Goal: Information Seeking & Learning: Check status

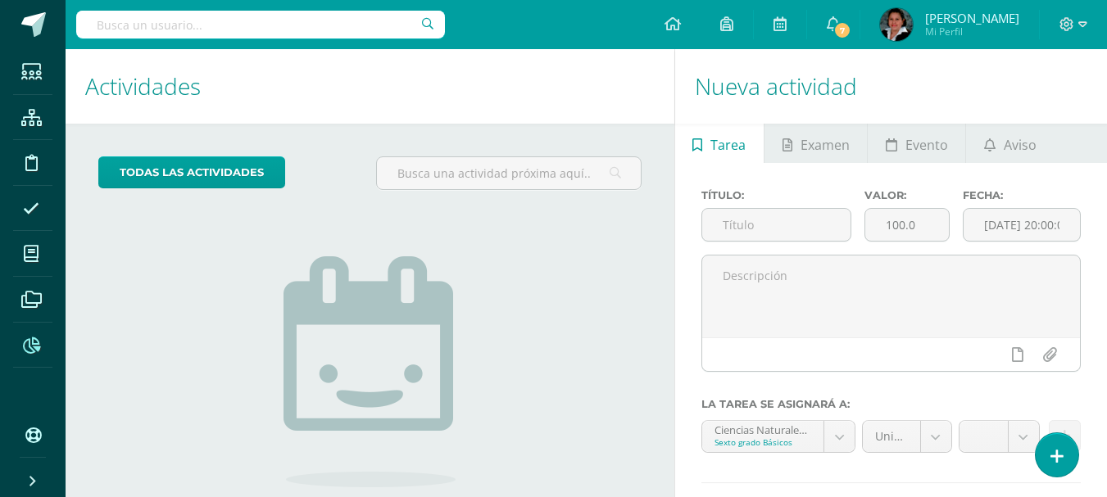
click at [32, 342] on icon at bounding box center [31, 346] width 17 height 16
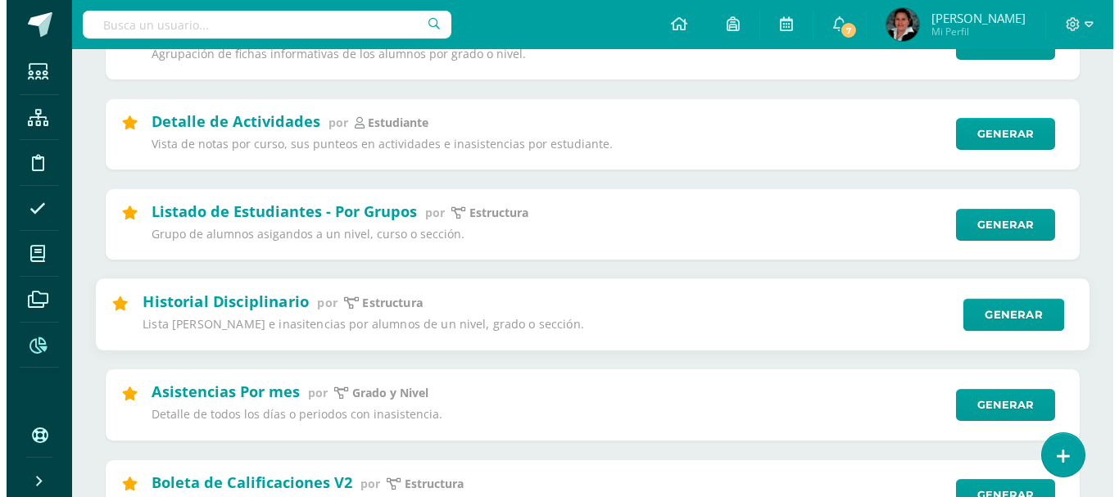
scroll to position [410, 0]
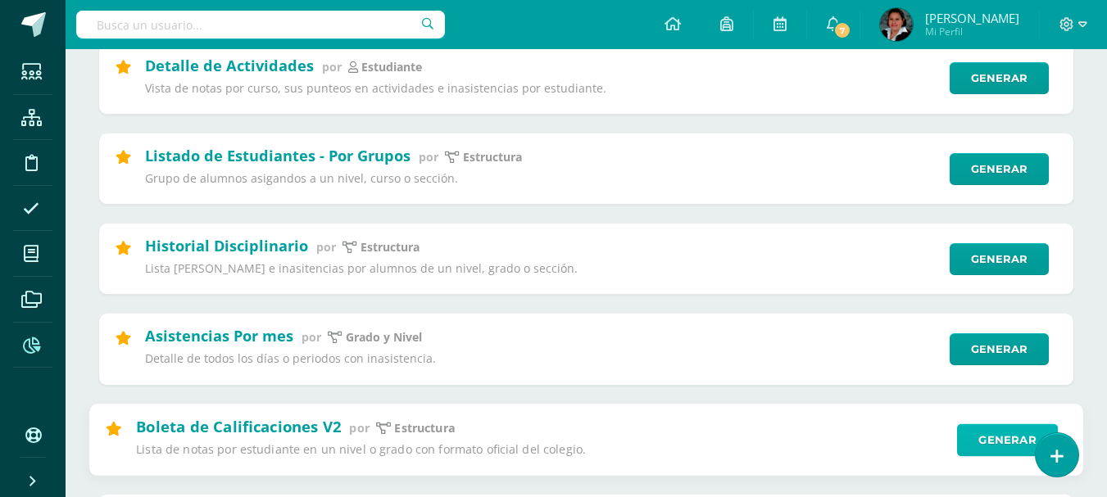
click at [1004, 448] on link "Generar" at bounding box center [1007, 440] width 101 height 33
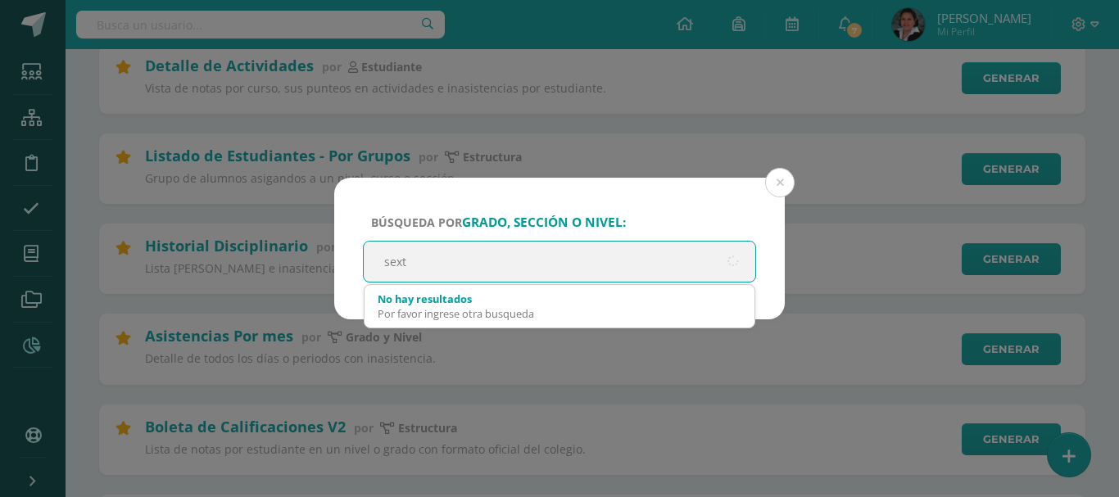
type input "sexto"
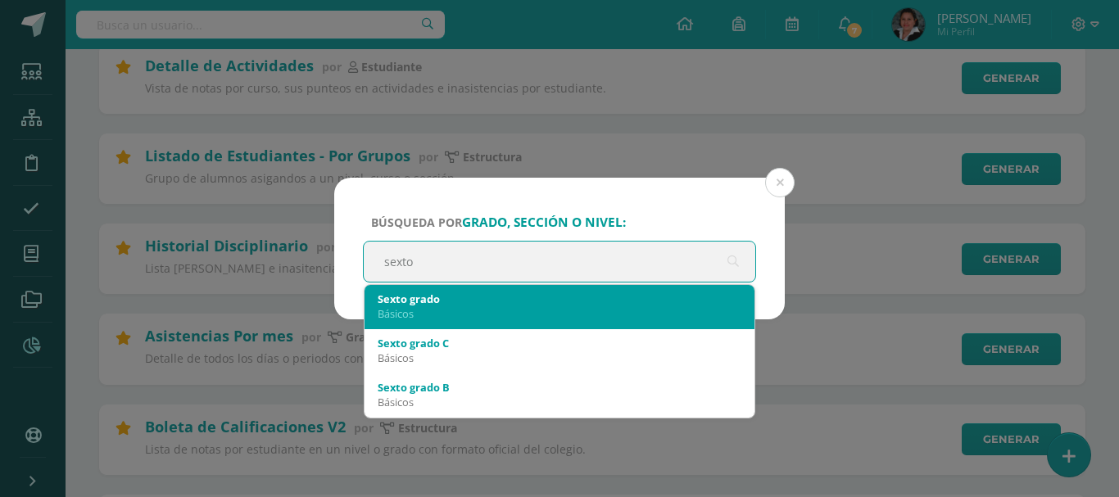
click at [496, 314] on div "Básicos" at bounding box center [560, 313] width 364 height 15
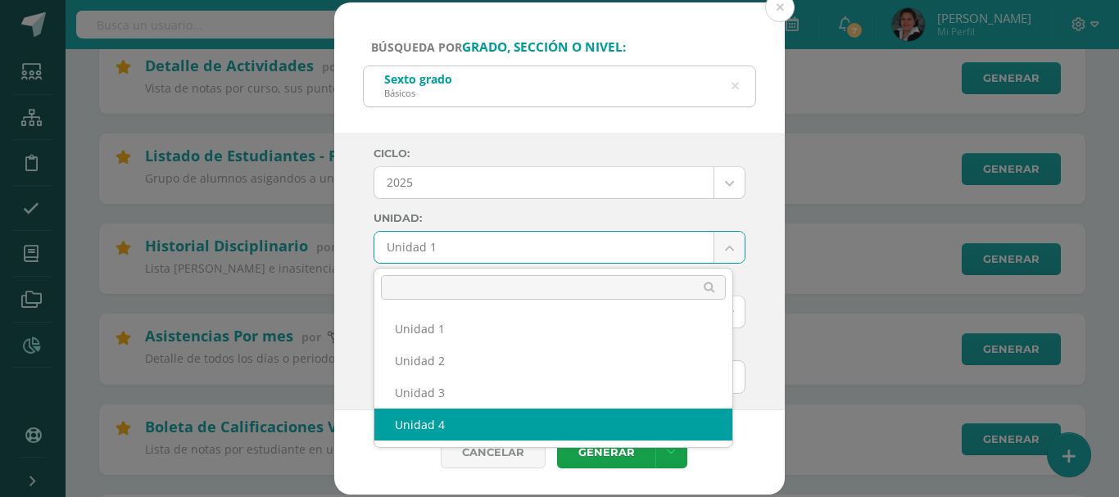
select select "Unidad 4"
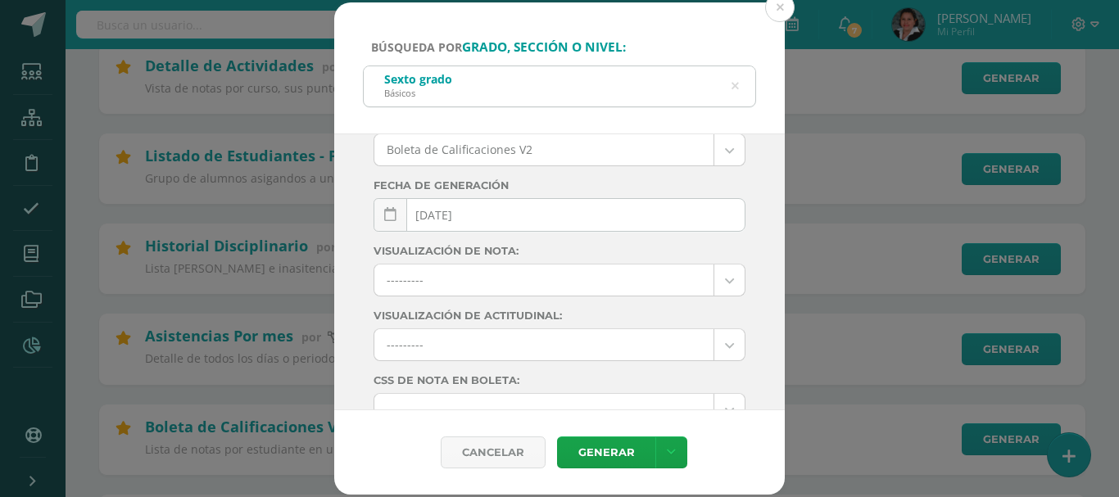
scroll to position [164, 0]
click at [675, 445] on link at bounding box center [672, 453] width 32 height 32
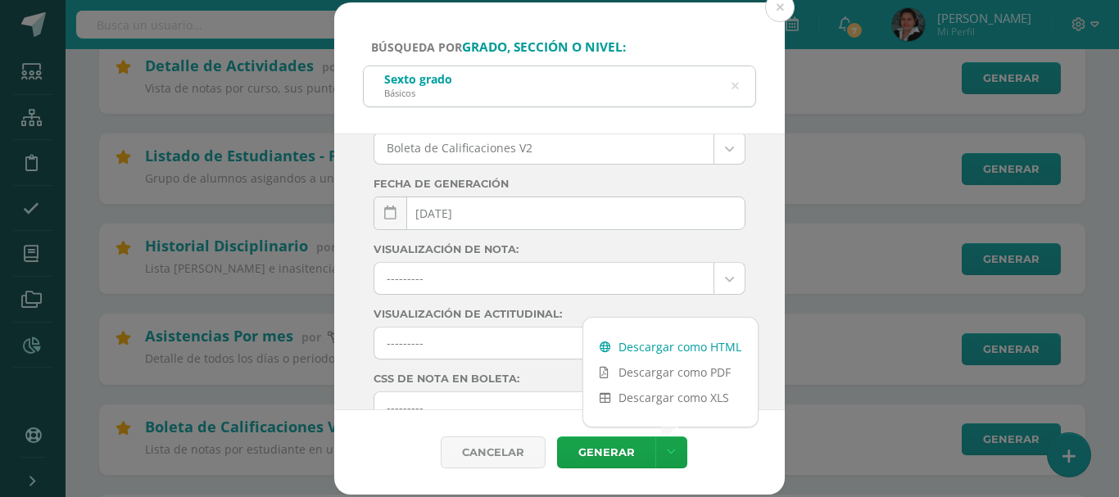
click at [675, 350] on link "Descargar como HTML" at bounding box center [670, 346] width 175 height 25
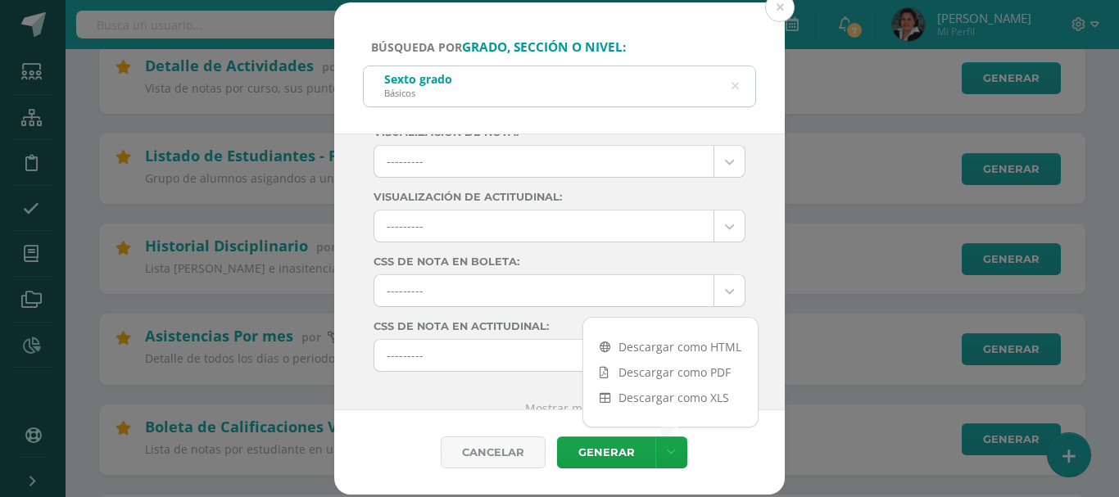
scroll to position [301, 0]
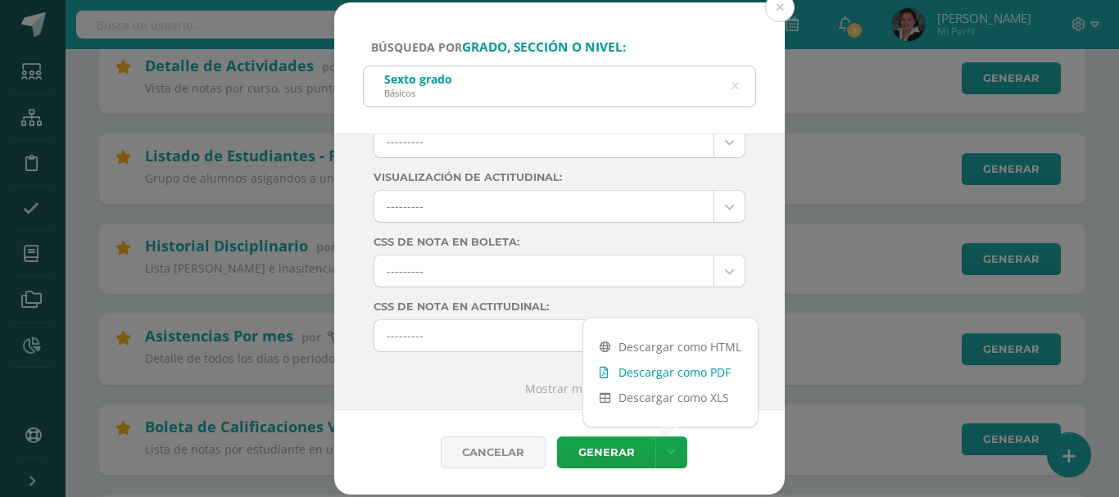
click at [668, 372] on link "Descargar como PDF" at bounding box center [670, 372] width 175 height 25
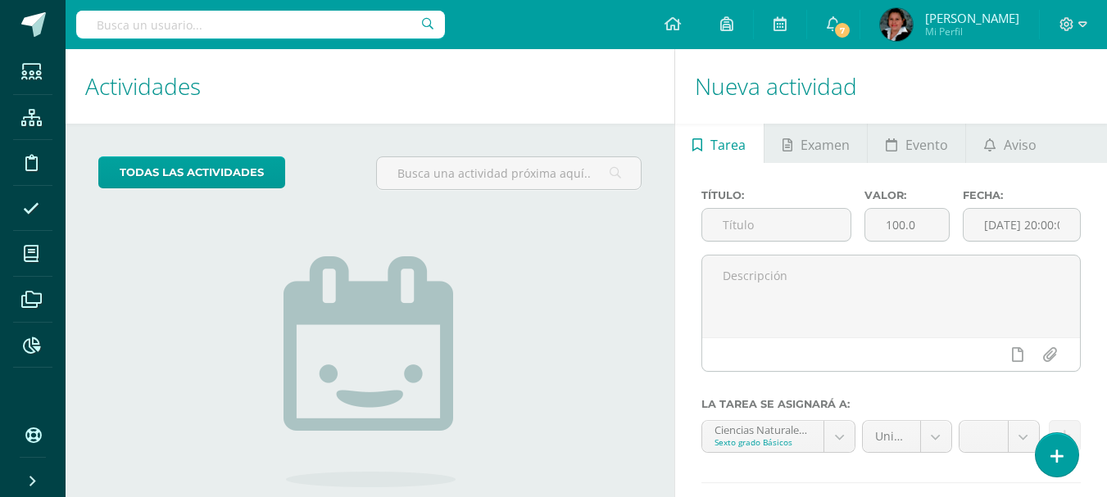
click at [284, 18] on input "text" at bounding box center [260, 25] width 369 height 28
type input "jade aguilalr"
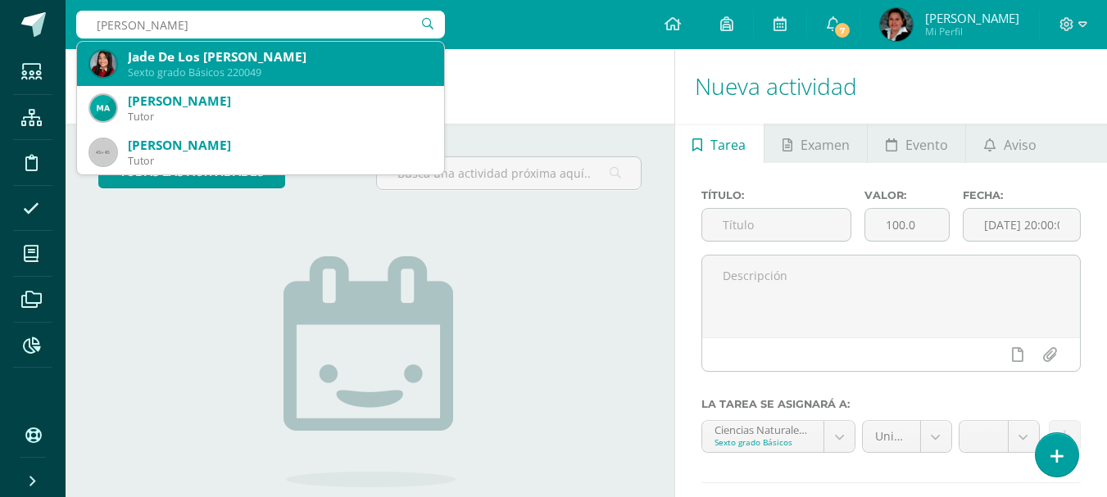
click at [311, 70] on div "Sexto grado Básicos 220049" at bounding box center [279, 73] width 303 height 14
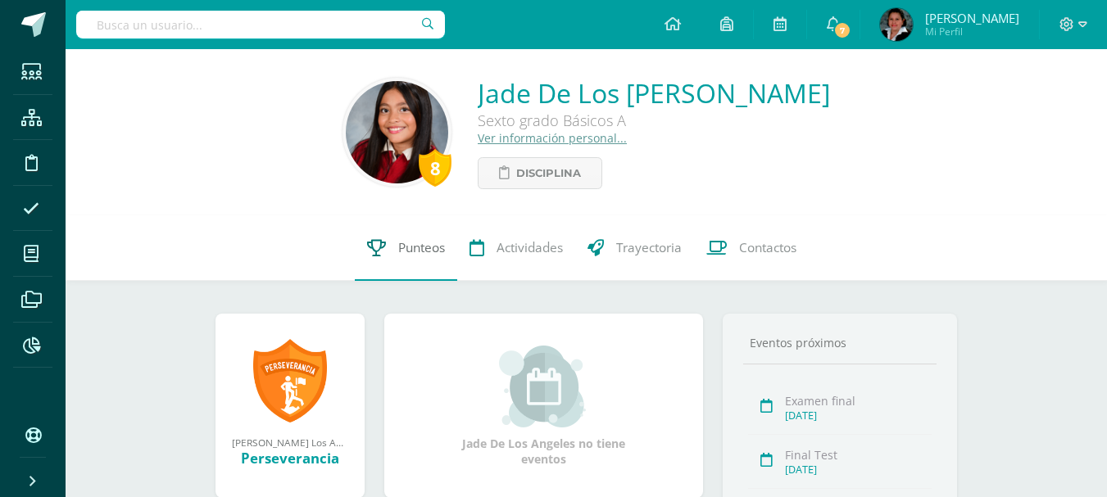
click at [420, 240] on span "Punteos" at bounding box center [421, 247] width 47 height 17
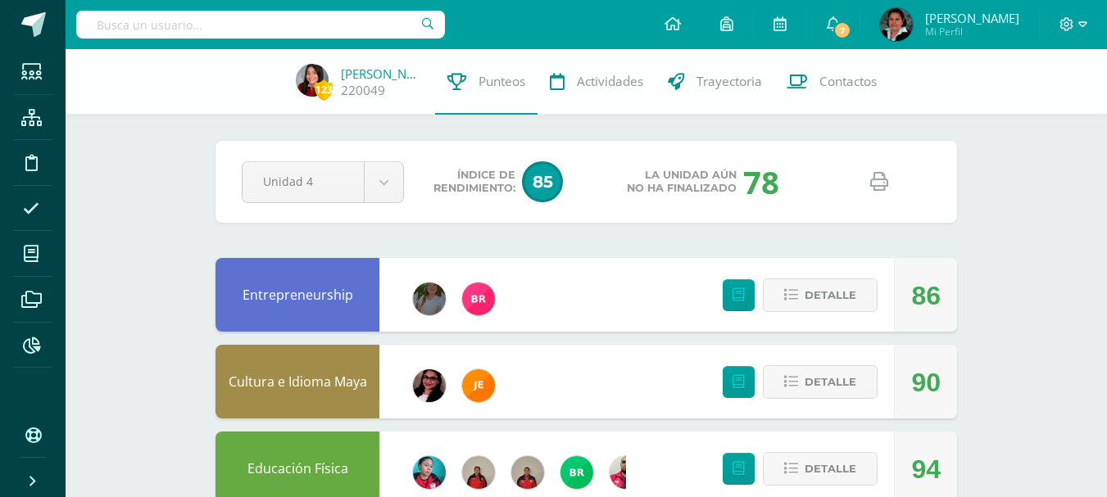
click at [878, 188] on icon at bounding box center [879, 182] width 18 height 18
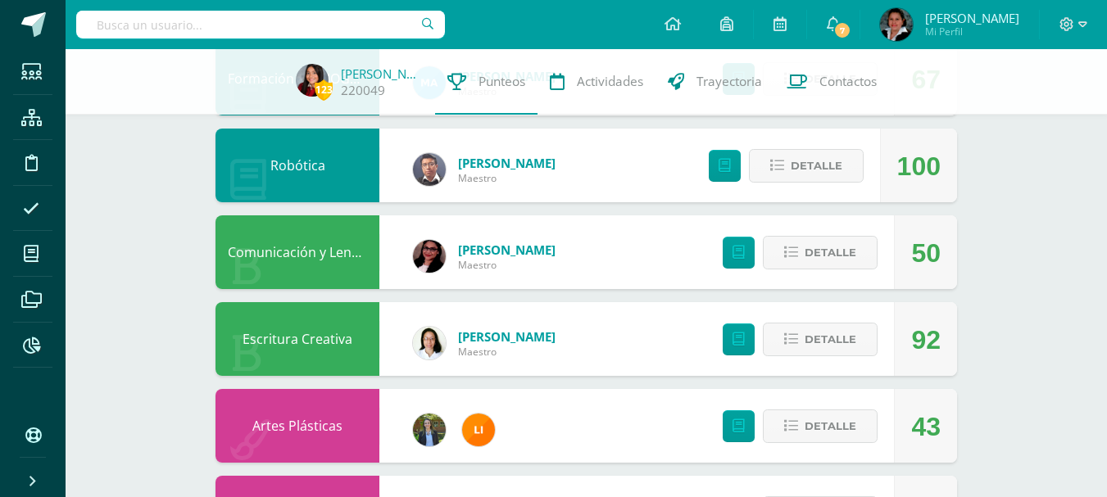
scroll to position [819, 0]
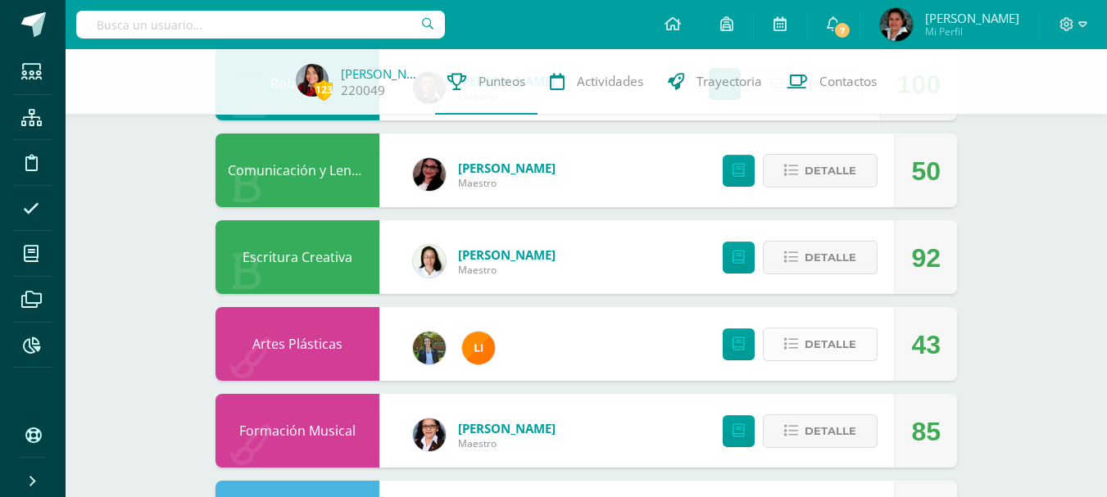
click at [847, 350] on span "Detalle" at bounding box center [831, 344] width 52 height 30
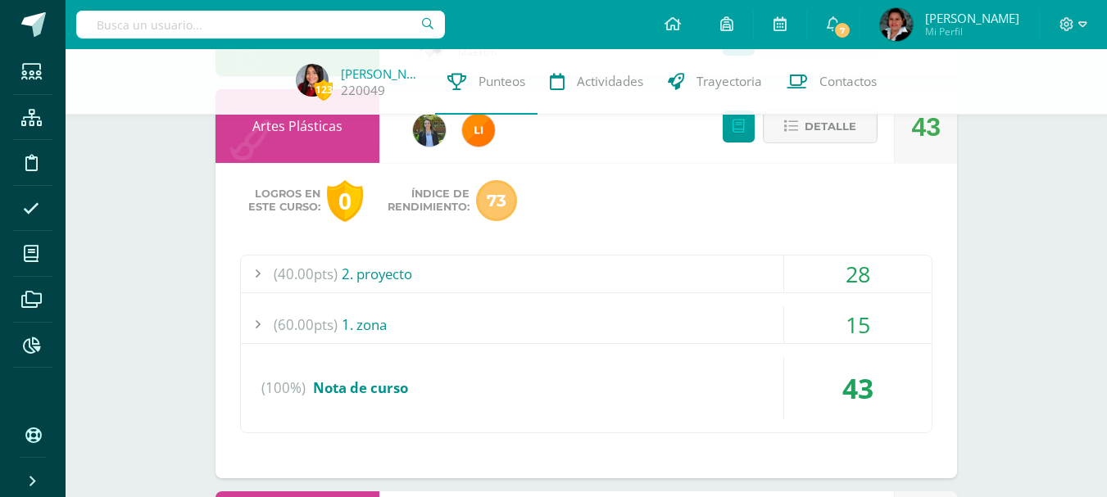
scroll to position [1065, 0]
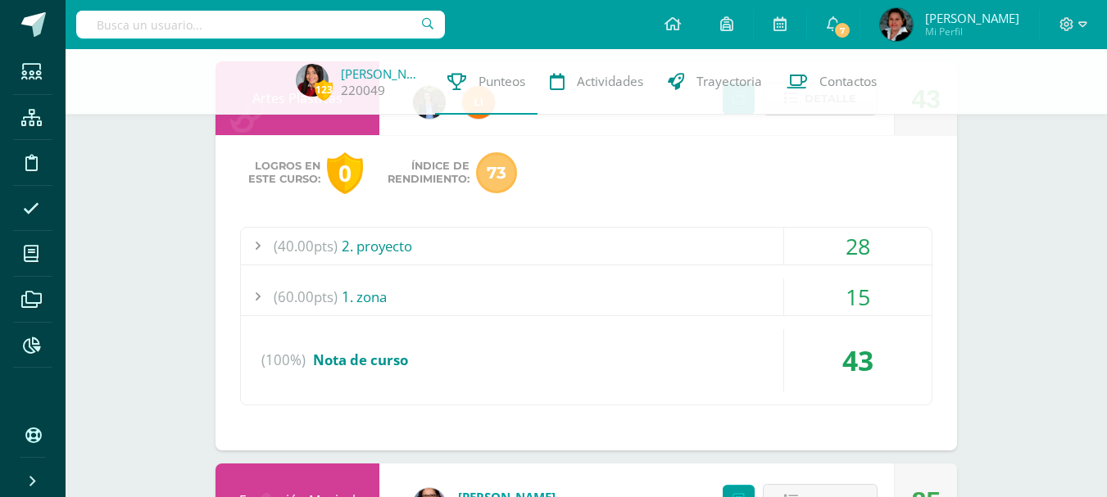
click at [859, 297] on div "15" at bounding box center [857, 297] width 147 height 37
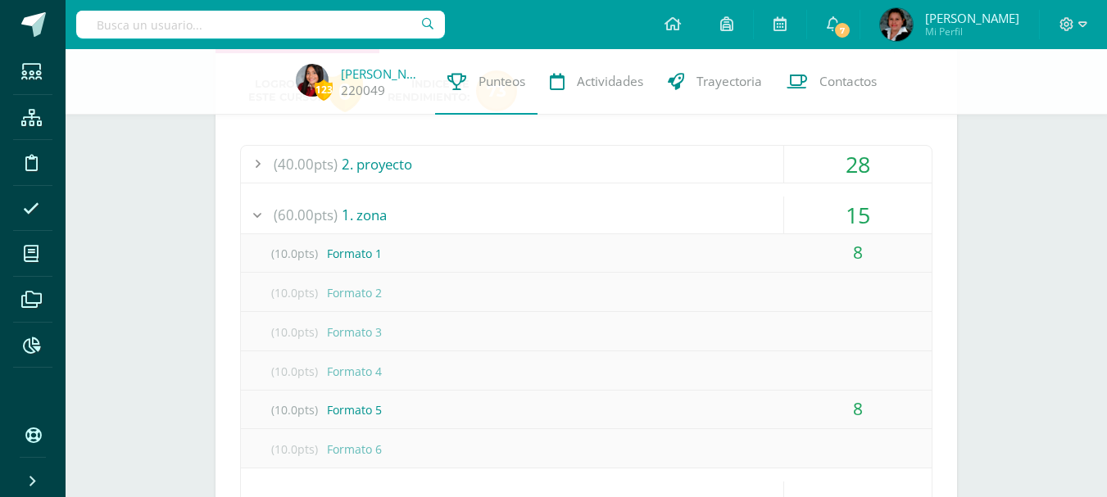
scroll to position [1229, 0]
